Goal: Navigation & Orientation: Find specific page/section

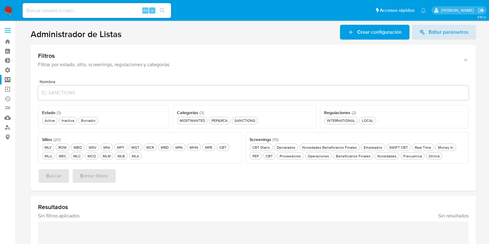
click at [11, 28] on label at bounding box center [7, 30] width 15 height 13
click at [0, 0] on input "checkbox" at bounding box center [0, 0] width 0 height 0
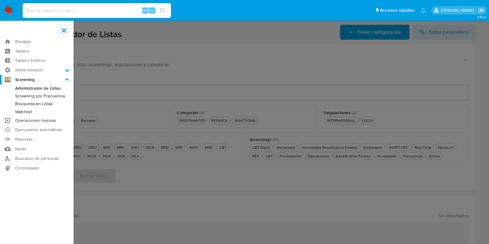
click at [37, 119] on link "Operaciones masivas" at bounding box center [37, 121] width 74 height 10
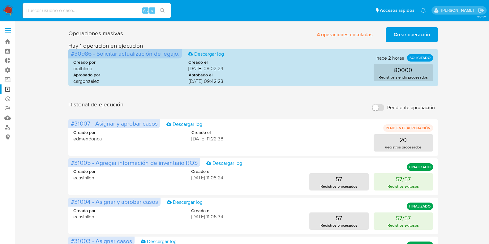
click at [9, 31] on label at bounding box center [7, 30] width 15 height 13
click at [0, 0] on input "checkbox" at bounding box center [0, 0] width 0 height 0
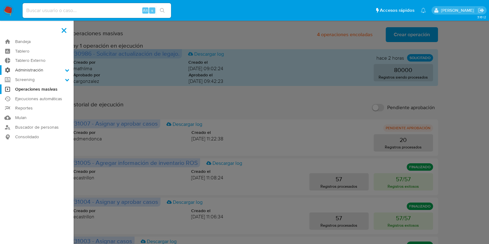
click at [32, 70] on label "Administración" at bounding box center [37, 70] width 74 height 10
click at [0, 0] on input "Administración" at bounding box center [0, 0] width 0 height 0
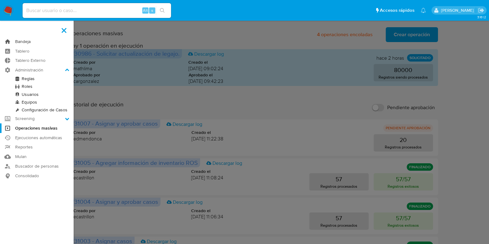
click at [28, 41] on link "Bandeja" at bounding box center [37, 42] width 74 height 10
